Goal: Check status: Check status

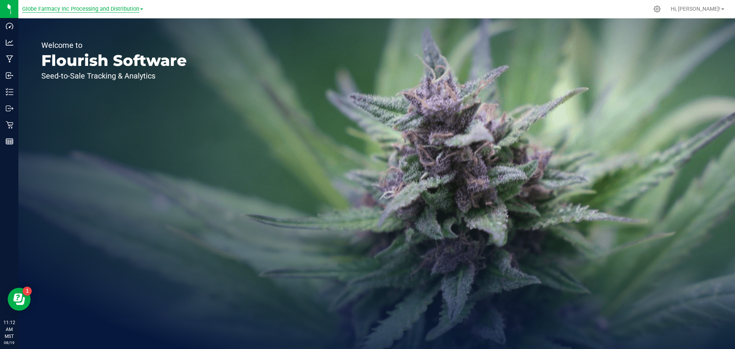
click at [116, 11] on span "Globe Farmacy Inc Processing and Distribution" at bounding box center [80, 9] width 117 height 7
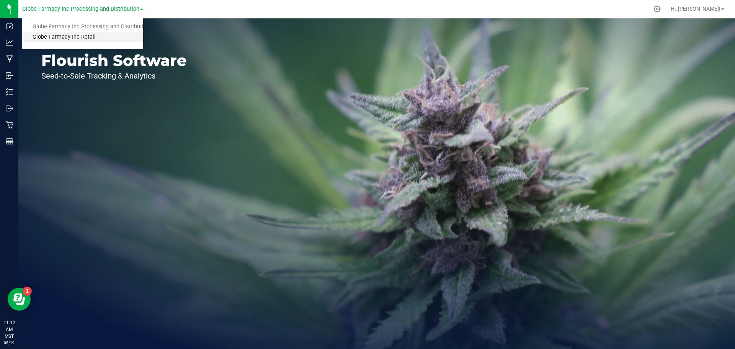
click at [76, 38] on link "Globe Farmacy Inc Retail" at bounding box center [82, 37] width 121 height 10
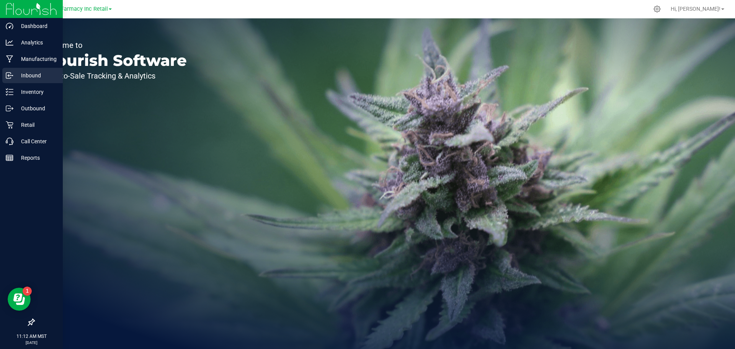
click at [32, 74] on p "Inbound" at bounding box center [36, 75] width 46 height 9
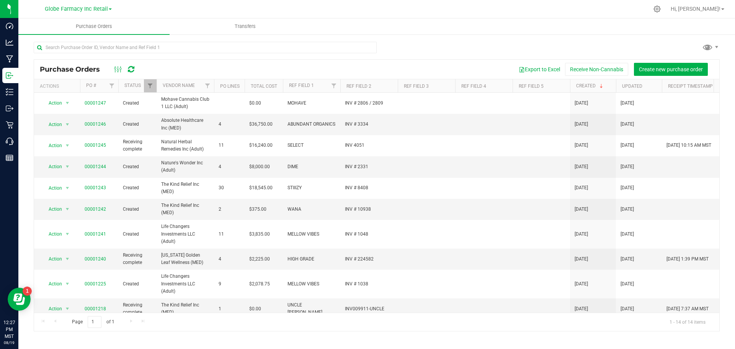
click at [68, 5] on link "Globe Farmacy Inc Retail" at bounding box center [78, 8] width 67 height 7
click at [70, 29] on link "Globe Farmacy Inc Processing and Distribution" at bounding box center [78, 27] width 112 height 10
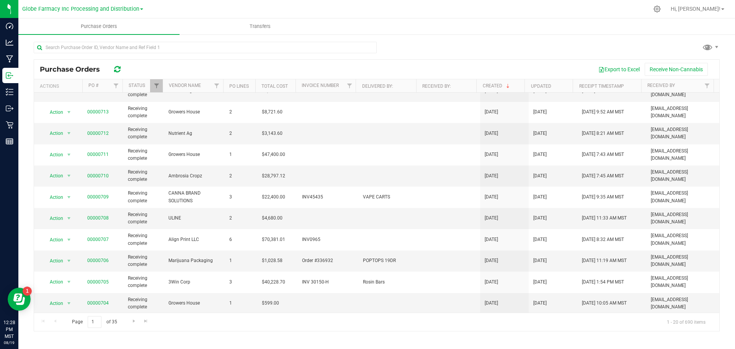
scroll to position [192, 0]
click at [134, 321] on span "Go to the next page" at bounding box center [134, 321] width 6 height 6
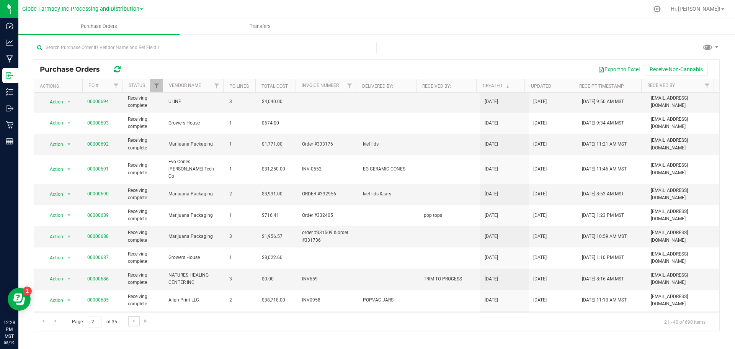
scroll to position [0, 0]
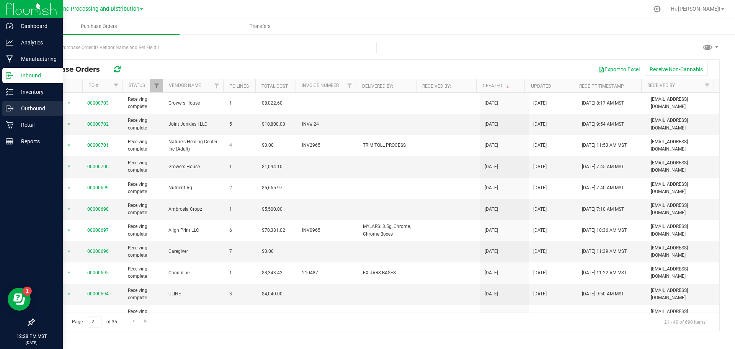
click at [24, 107] on p "Outbound" at bounding box center [36, 108] width 46 height 9
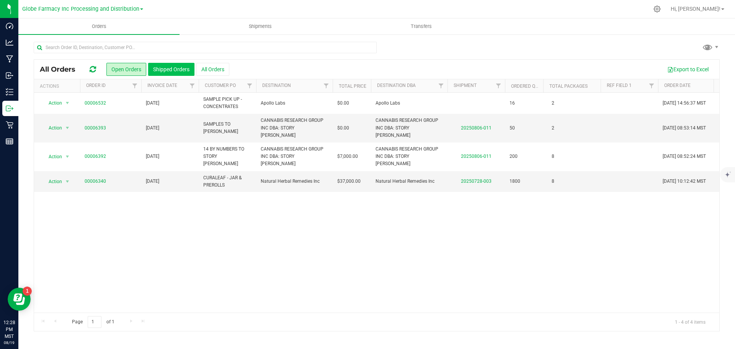
click at [173, 68] on button "Shipped Orders" at bounding box center [171, 69] width 46 height 13
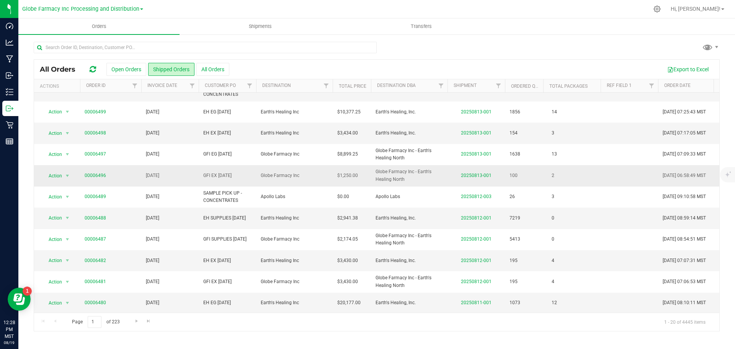
scroll to position [210, 0]
click at [126, 70] on button "Open Orders" at bounding box center [126, 69] width 40 height 13
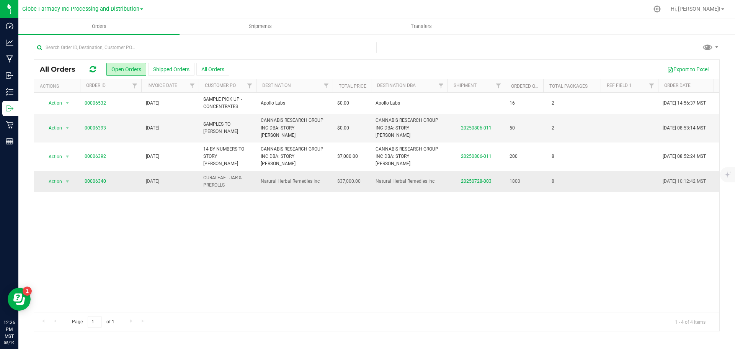
drag, startPoint x: 240, startPoint y: 245, endPoint x: 217, endPoint y: 170, distance: 77.5
click at [239, 244] on div "Action Action Order audit log Print COAs (single PDF) Print COAs (zip) Print in…" at bounding box center [376, 203] width 685 height 220
click at [163, 68] on button "Shipped Orders" at bounding box center [171, 69] width 46 height 13
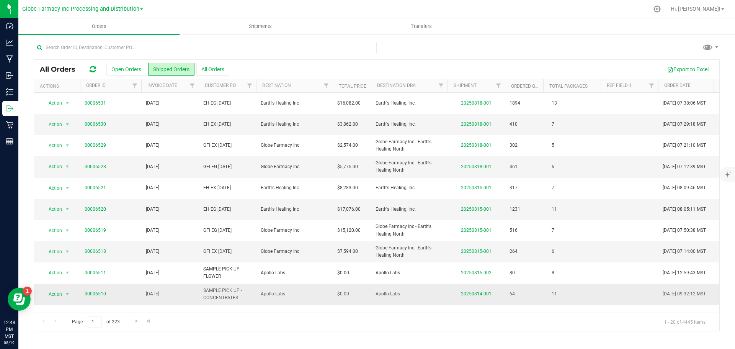
scroll to position [38, 0]
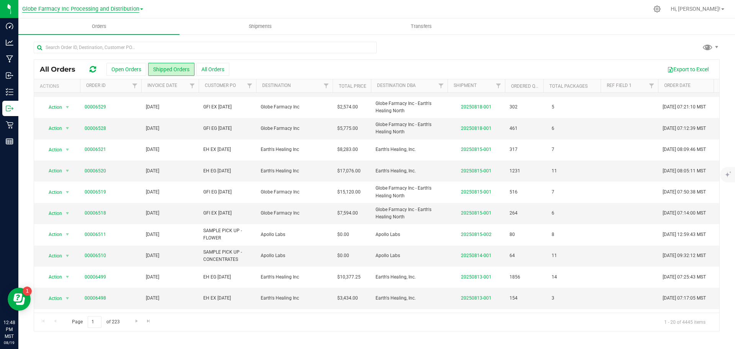
click at [112, 9] on span "Globe Farmacy Inc Processing and Distribution" at bounding box center [80, 9] width 117 height 7
click at [76, 40] on link "Globe Farmacy Inc Retail" at bounding box center [82, 37] width 121 height 10
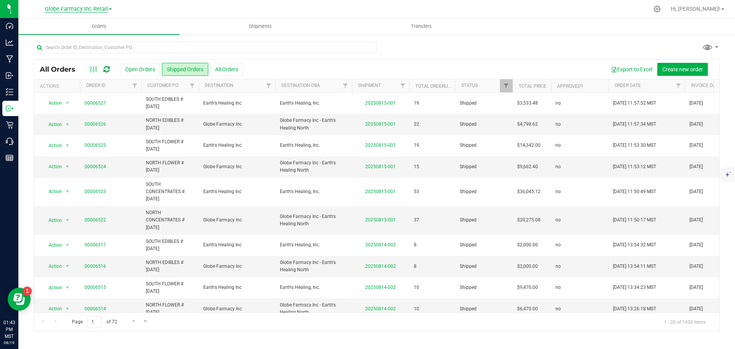
click at [71, 11] on span "Globe Farmacy Inc Retail" at bounding box center [76, 9] width 63 height 7
click at [76, 26] on link "Globe Farmacy Inc Processing and Distribution" at bounding box center [78, 27] width 112 height 10
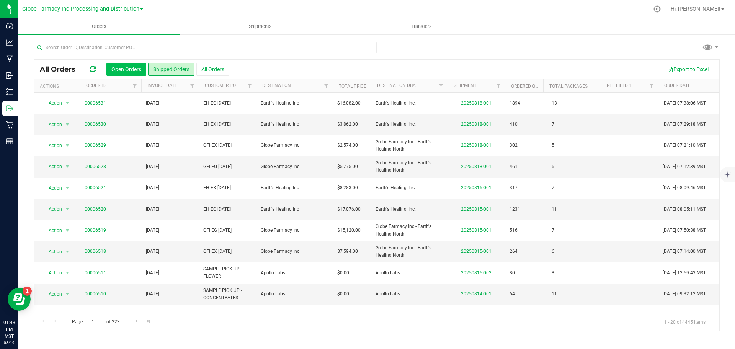
click at [128, 68] on button "Open Orders" at bounding box center [126, 69] width 40 height 13
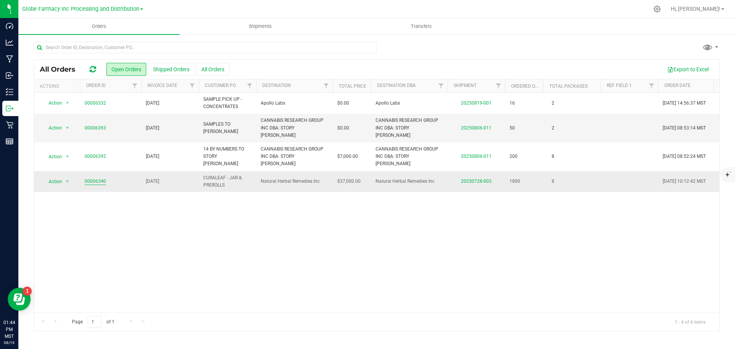
click at [98, 178] on link "00006340" at bounding box center [95, 181] width 21 height 7
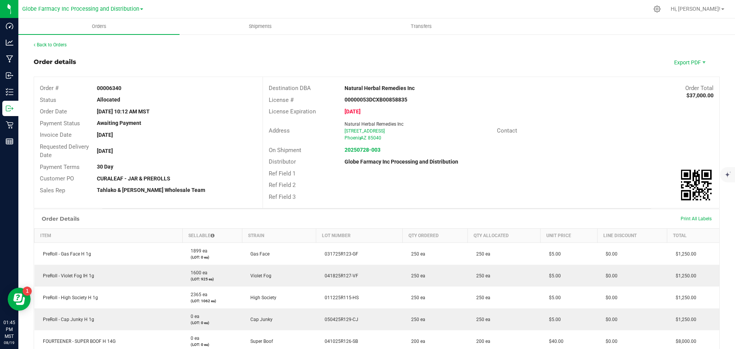
drag, startPoint x: 409, startPoint y: 101, endPoint x: 335, endPoint y: 101, distance: 74.2
click at [335, 101] on div "License # 00000053DCXB00858835" at bounding box center [491, 100] width 456 height 12
click at [40, 45] on link "Back to Orders" at bounding box center [50, 44] width 33 height 5
